Goal: Navigation & Orientation: Find specific page/section

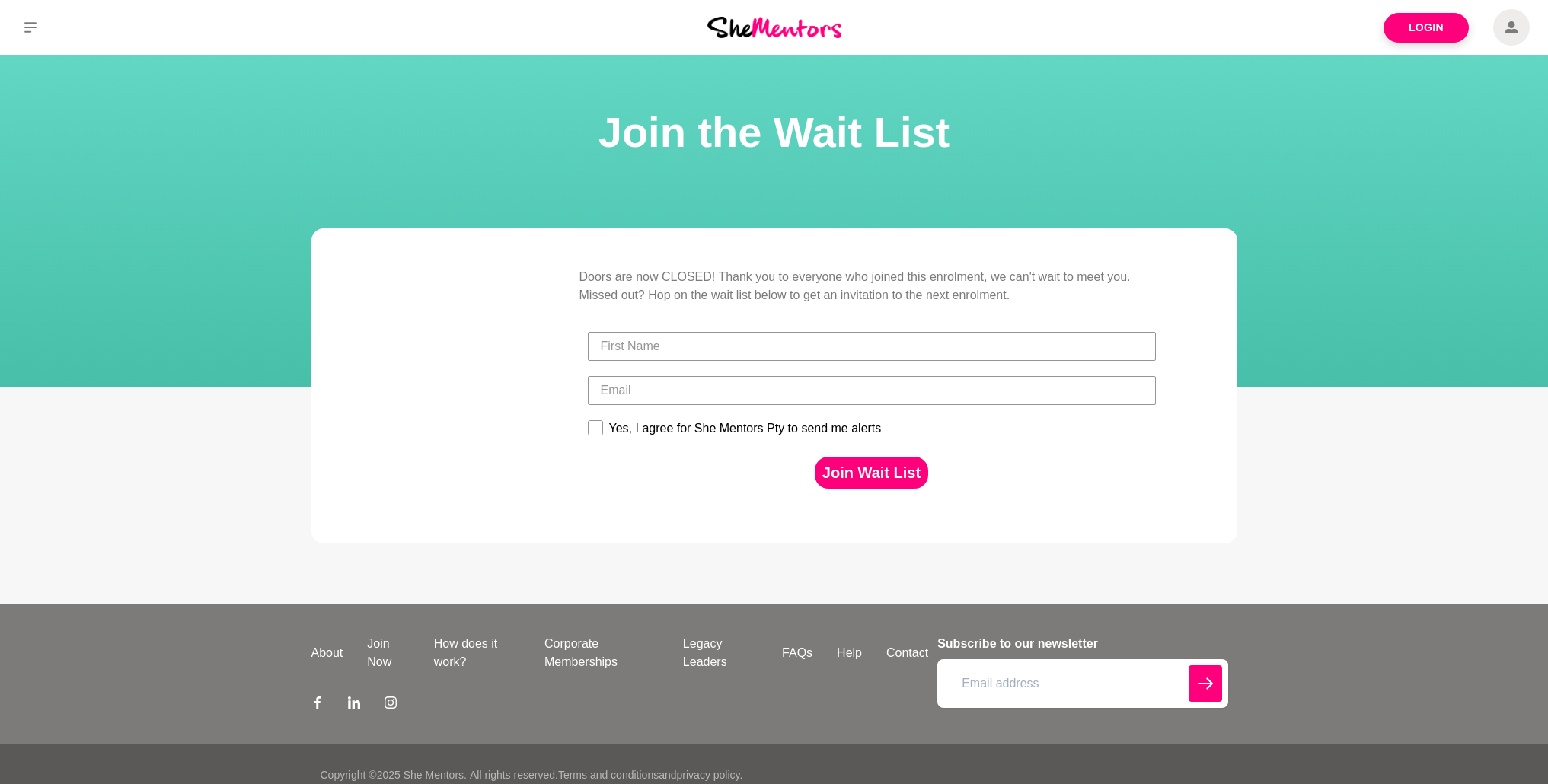
click at [678, 261] on blockquote "Doors are now CLOSED! Thank you to everyone who joined this enrolment, we can't…" at bounding box center [774, 386] width 926 height 315
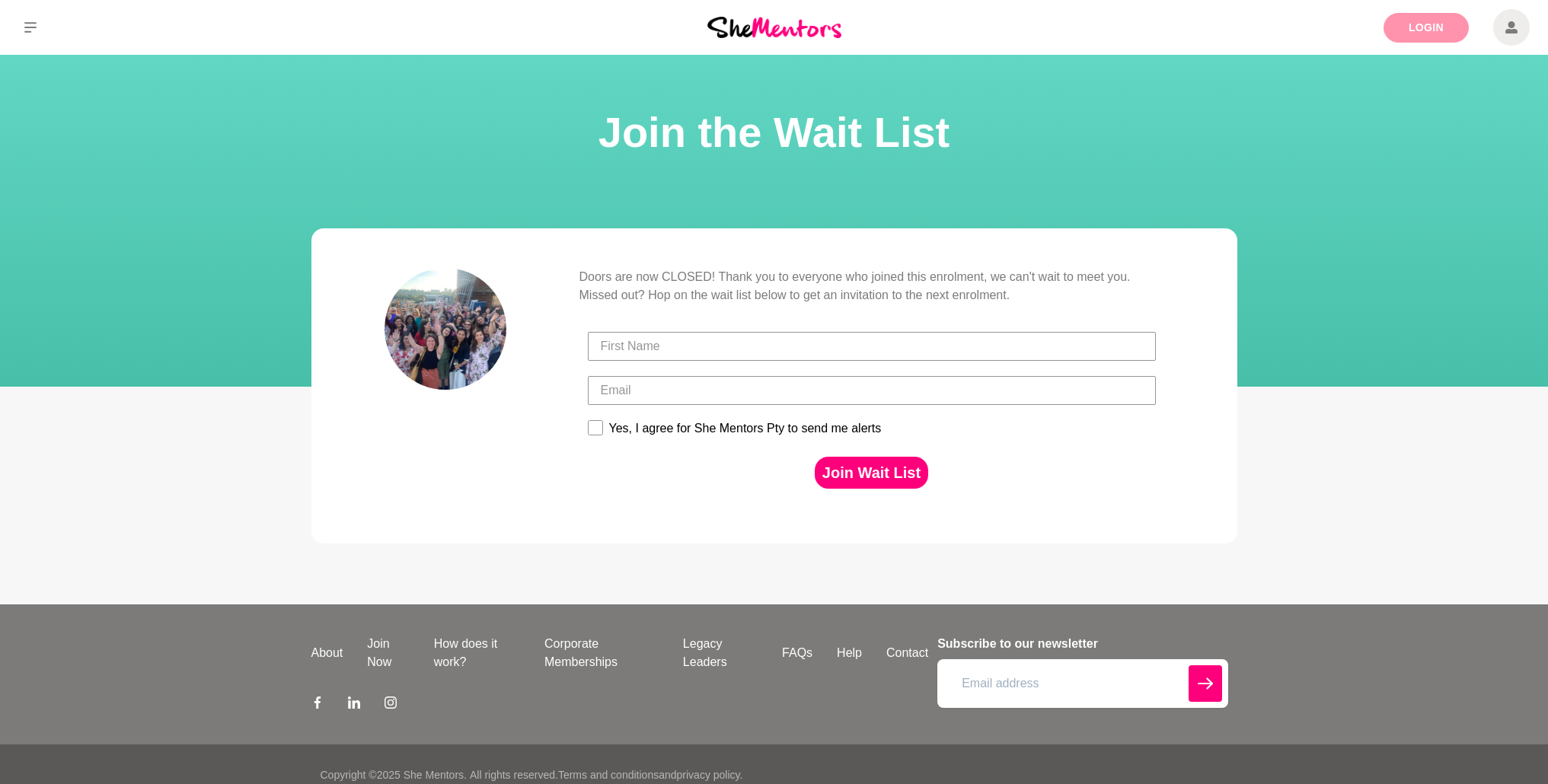
click at [1437, 28] on link "Login" at bounding box center [1427, 28] width 85 height 30
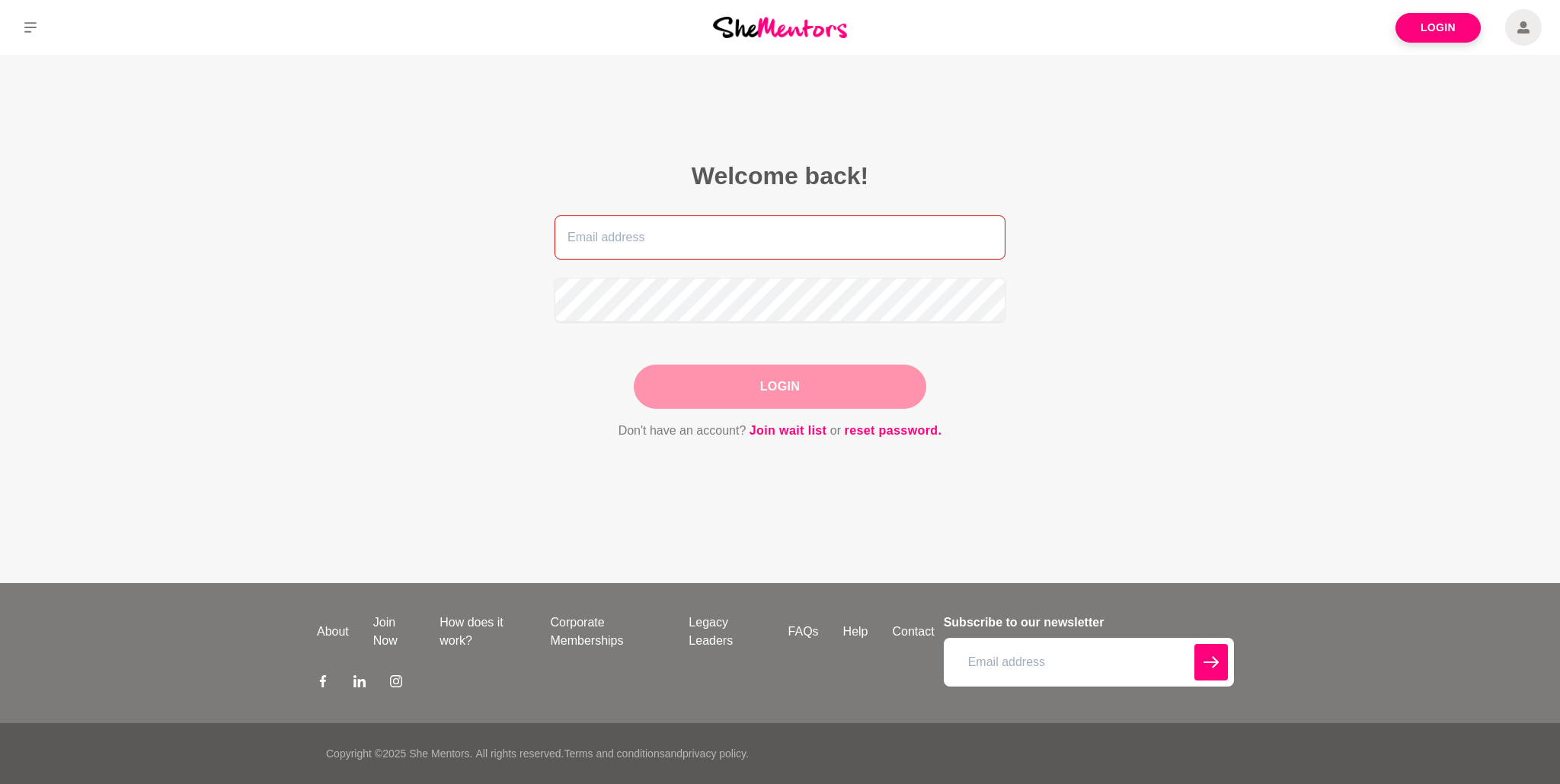
click at [717, 239] on input "email" at bounding box center [780, 238] width 450 height 44
type input "[PERSON_NAME][EMAIL_ADDRESS][DOMAIN_NAME]"
